Goal: Use online tool/utility: Utilize a website feature to perform a specific function

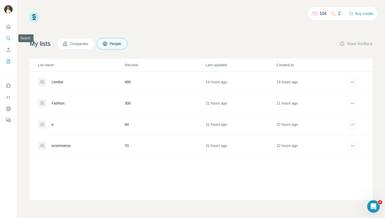
click at [10, 37] on icon "Search" at bounding box center [8, 38] width 5 height 5
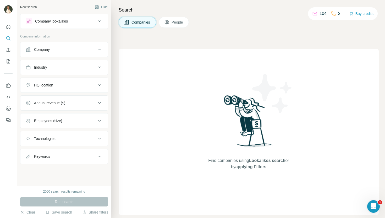
click at [103, 23] on button "Company lookalikes" at bounding box center [64, 21] width 88 height 13
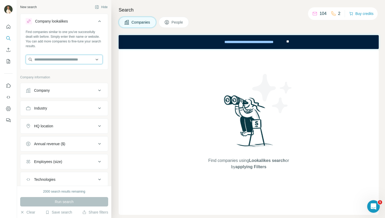
click at [76, 59] on input "text" at bounding box center [64, 59] width 77 height 9
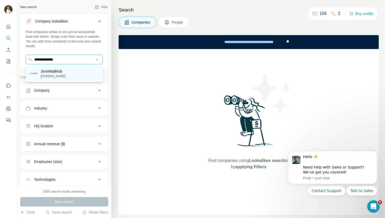
type input "**********"
click at [67, 71] on div "JonsMadklub [DOMAIN_NAME]" at bounding box center [64, 74] width 74 height 14
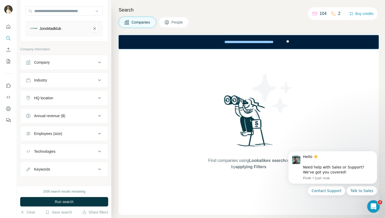
scroll to position [49, 0]
click at [100, 79] on icon at bounding box center [99, 80] width 6 height 6
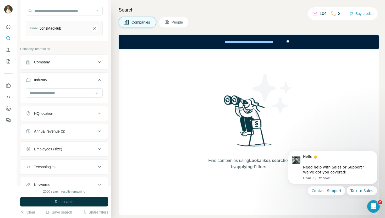
click at [100, 77] on icon at bounding box center [99, 80] width 6 height 6
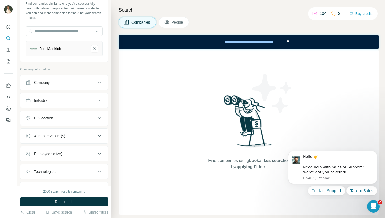
scroll to position [54, 0]
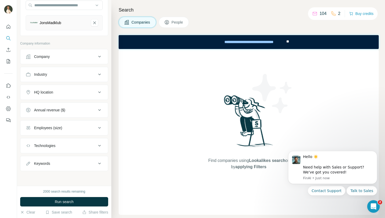
drag, startPoint x: 99, startPoint y: 92, endPoint x: 95, endPoint y: 95, distance: 4.6
click at [99, 92] on icon at bounding box center [99, 92] width 6 height 6
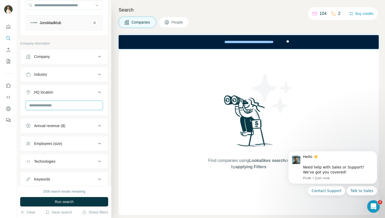
click at [61, 106] on input "text" at bounding box center [64, 105] width 77 height 9
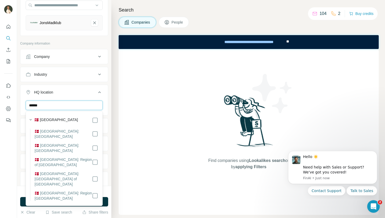
type input "******"
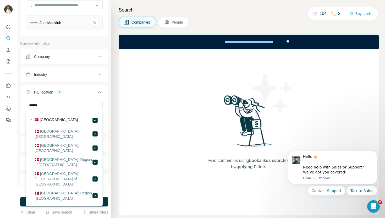
click at [102, 91] on icon at bounding box center [99, 92] width 6 height 6
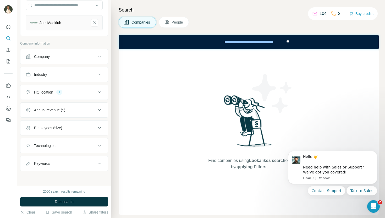
click at [97, 145] on icon at bounding box center [99, 146] width 6 height 6
click at [67, 158] on input "text" at bounding box center [64, 158] width 77 height 9
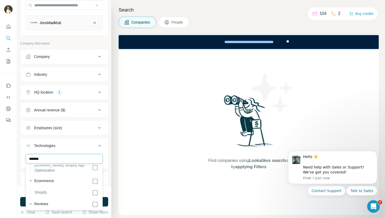
scroll to position [1390, 0]
type input "*******"
click at [85, 137] on ul "Company Industry HQ location 1 Annual revenue ($) Employees (size) Technologies…" at bounding box center [64, 127] width 88 height 157
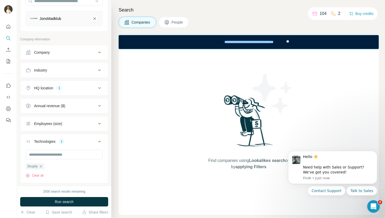
scroll to position [89, 0]
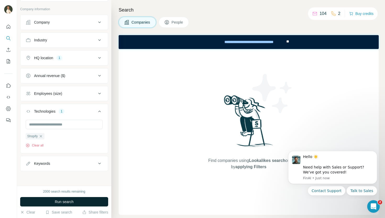
click at [78, 204] on button "Run search" at bounding box center [64, 201] width 88 height 9
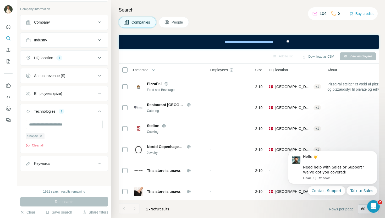
click at [180, 23] on span "People" at bounding box center [178, 22] width 12 height 5
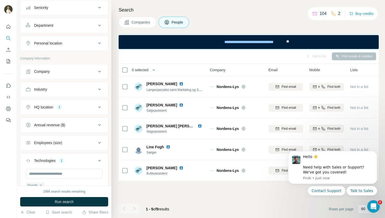
scroll to position [208, 0]
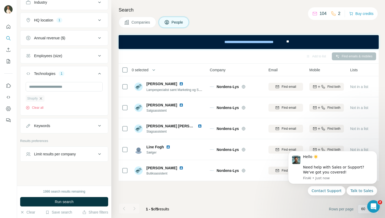
click at [43, 98] on icon "button" at bounding box center [41, 98] width 4 height 4
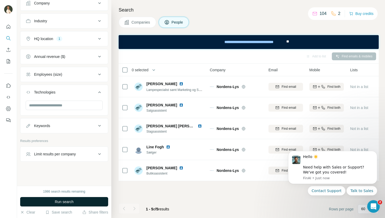
click at [81, 201] on button "Run search" at bounding box center [64, 201] width 88 height 9
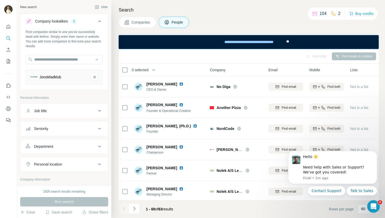
drag, startPoint x: 97, startPoint y: 75, endPoint x: 87, endPoint y: 83, distance: 12.6
click at [97, 75] on icon "JonsMadklub-remove-button" at bounding box center [94, 76] width 5 height 5
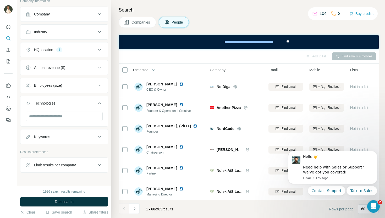
scroll to position [163, 0]
